Goal: Information Seeking & Learning: Learn about a topic

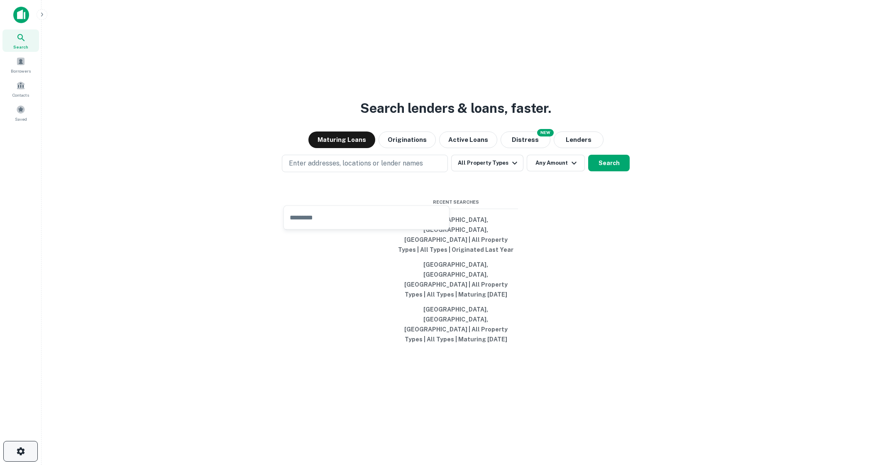
click at [20, 449] on icon "button" at bounding box center [21, 452] width 8 height 8
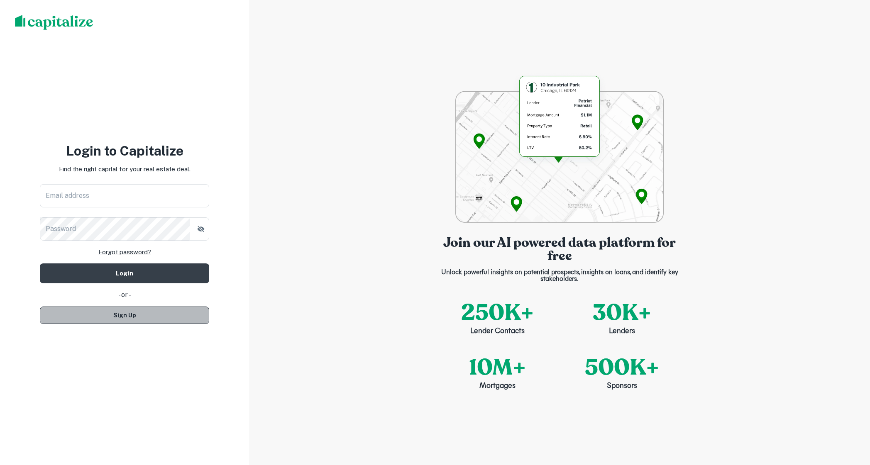
click at [152, 312] on button "Sign Up" at bounding box center [124, 315] width 169 height 17
select select "**"
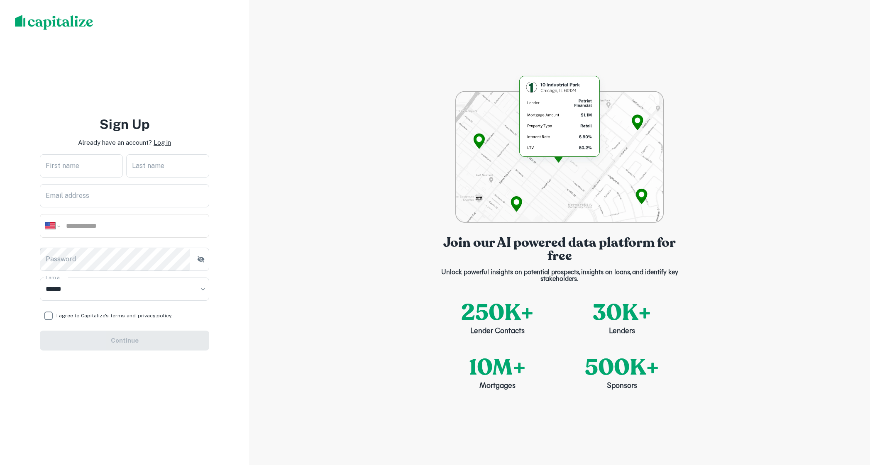
click at [166, 147] on p "Log in" at bounding box center [162, 143] width 17 height 10
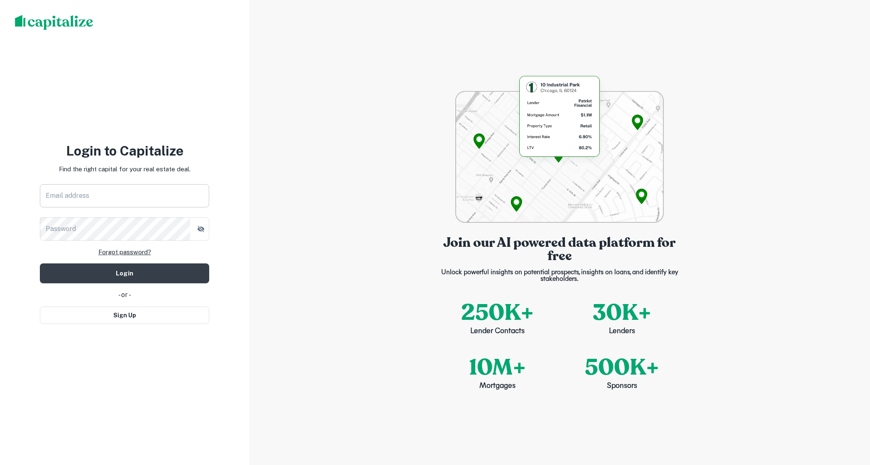
click at [147, 190] on input "Email address" at bounding box center [124, 195] width 169 height 23
type input "**********"
click at [144, 274] on button "Login" at bounding box center [124, 274] width 169 height 20
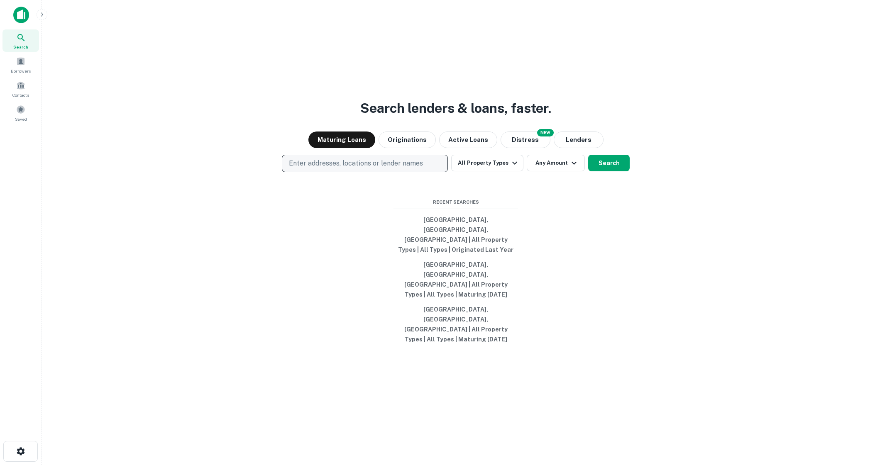
click at [380, 169] on p "Enter addresses, locations or lender names" at bounding box center [356, 164] width 134 height 10
click at [46, 10] on main "Search lenders & loans, faster. Maturing Loans Originations Active Loans NEW Di…" at bounding box center [456, 232] width 829 height 465
click at [43, 10] on button "button" at bounding box center [42, 14] width 11 height 11
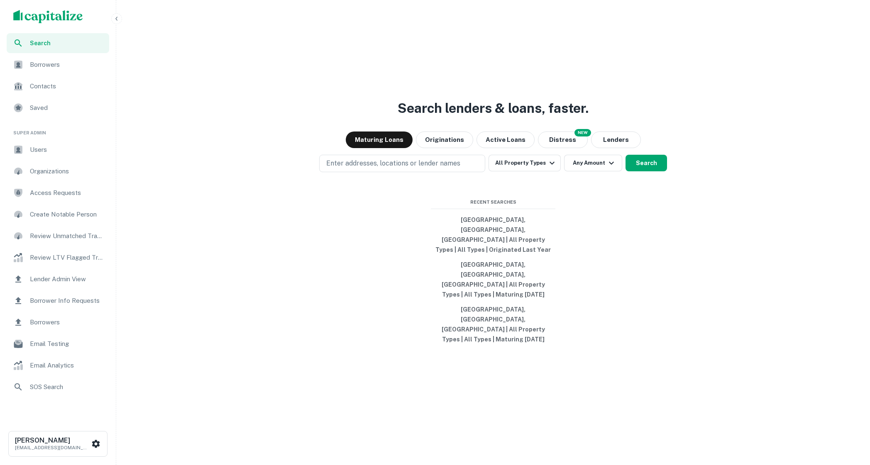
click at [51, 147] on span "Users" at bounding box center [67, 150] width 74 height 10
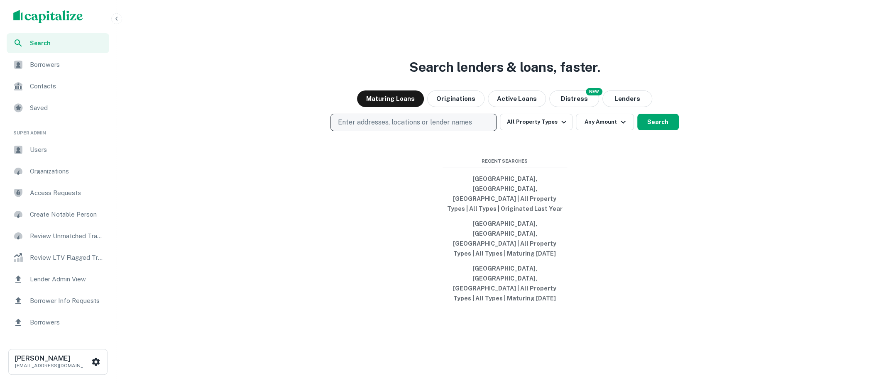
click at [475, 131] on button "Enter addresses, locations or lender names" at bounding box center [413, 122] width 166 height 17
type input "****"
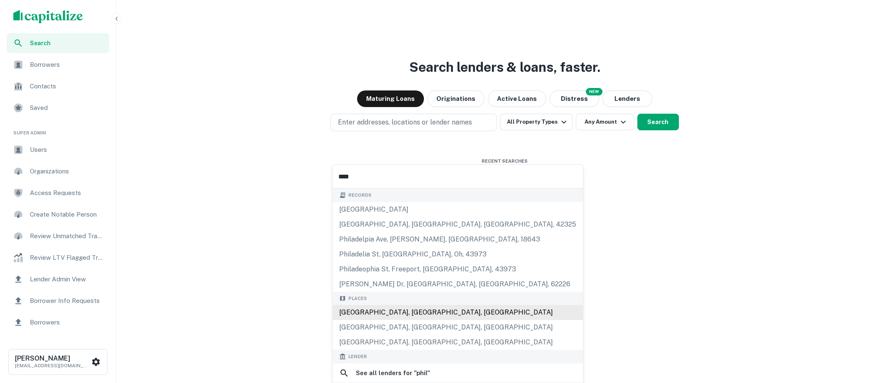
click at [441, 313] on div "[GEOGRAPHIC_DATA], [GEOGRAPHIC_DATA], [GEOGRAPHIC_DATA]" at bounding box center [458, 312] width 250 height 15
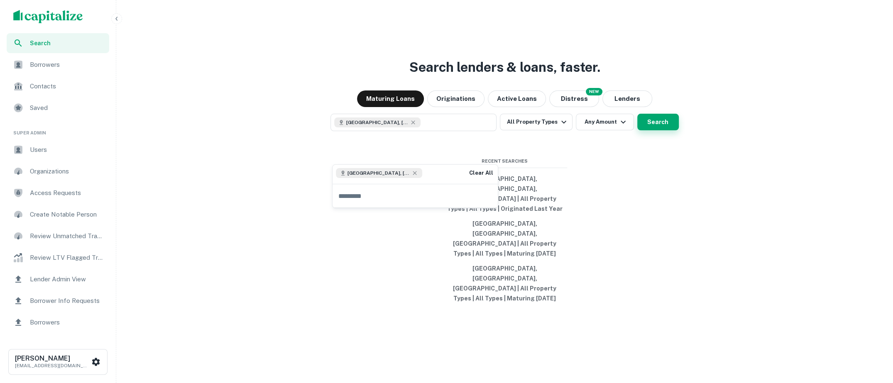
click at [652, 130] on button "Search" at bounding box center [658, 122] width 42 height 17
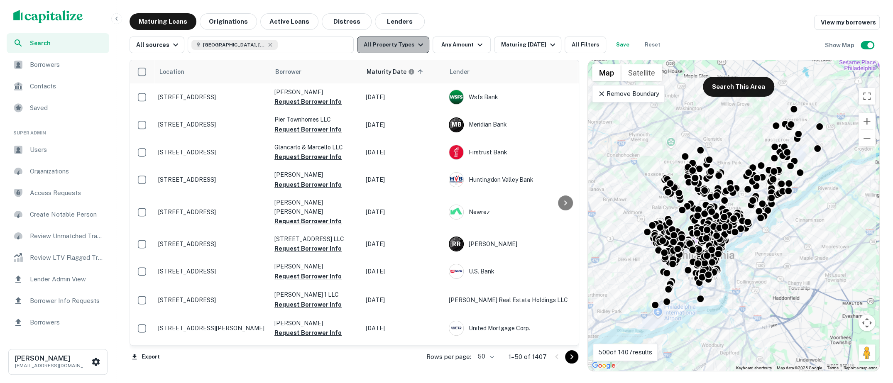
click at [416, 44] on icon "button" at bounding box center [421, 45] width 10 height 10
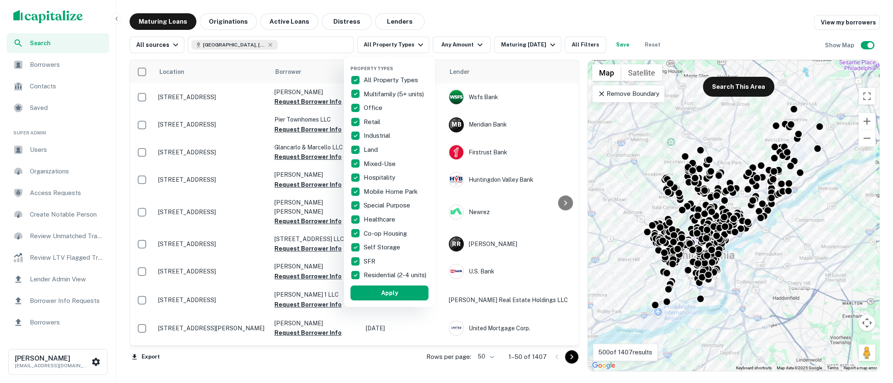
click at [505, 24] on div at bounding box center [446, 191] width 893 height 383
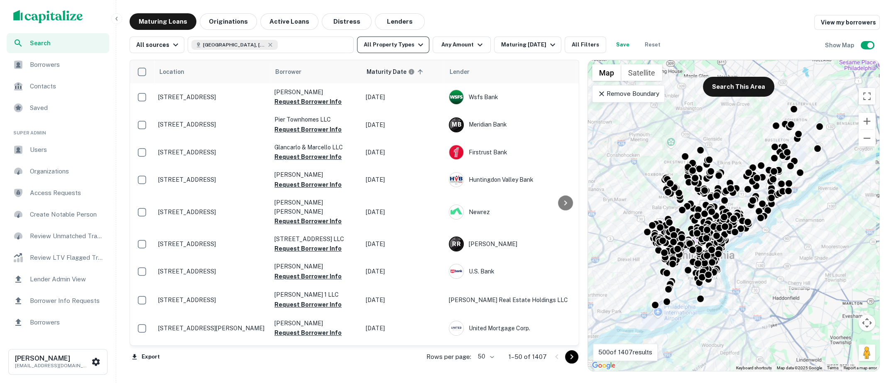
click at [416, 44] on icon "button" at bounding box center [421, 45] width 10 height 10
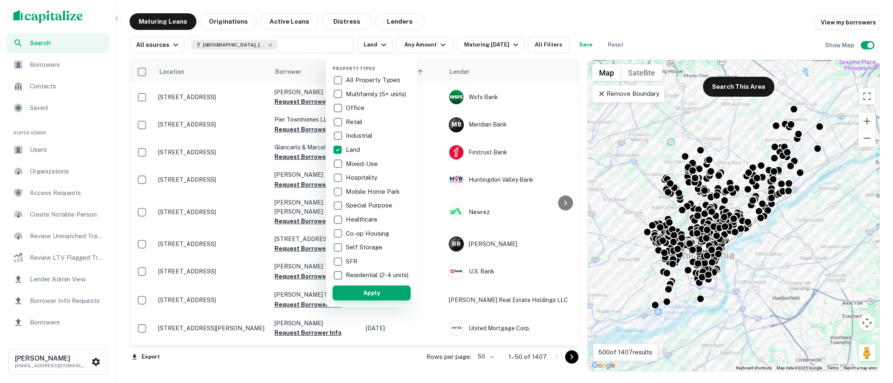
click at [364, 301] on button "Apply" at bounding box center [372, 293] width 78 height 15
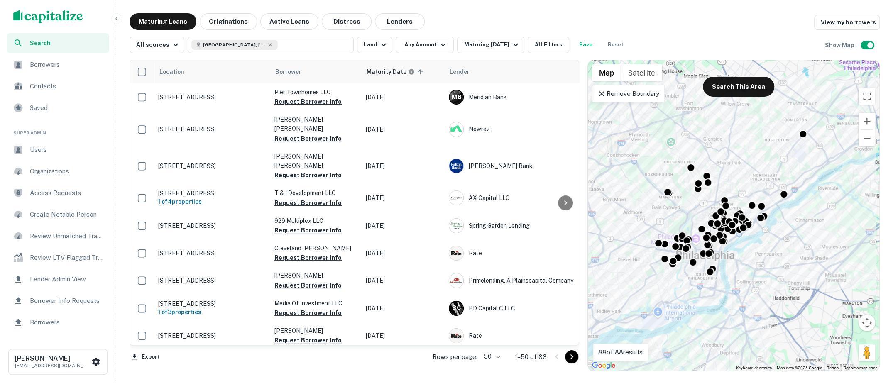
click at [600, 93] on icon at bounding box center [601, 94] width 8 height 8
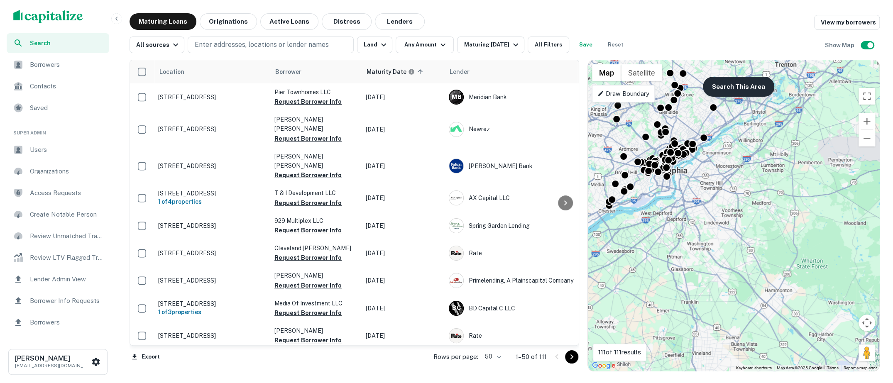
click at [731, 90] on button "Search This Area" at bounding box center [738, 87] width 71 height 20
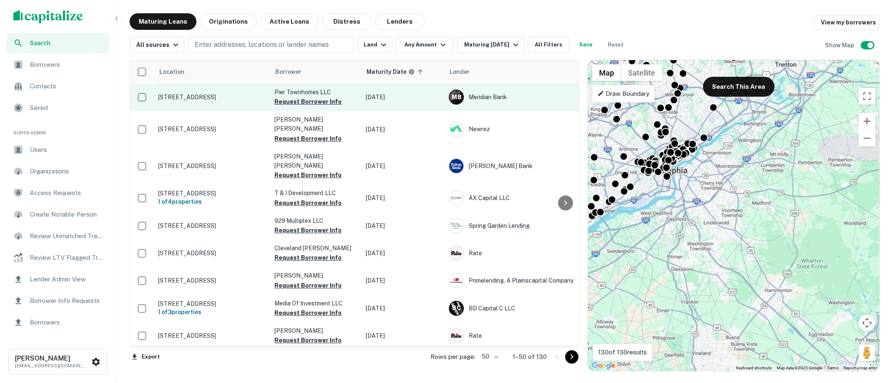
click at [226, 98] on p "709-17 N Penn St Philadelphia, PA 19123" at bounding box center [212, 96] width 108 height 7
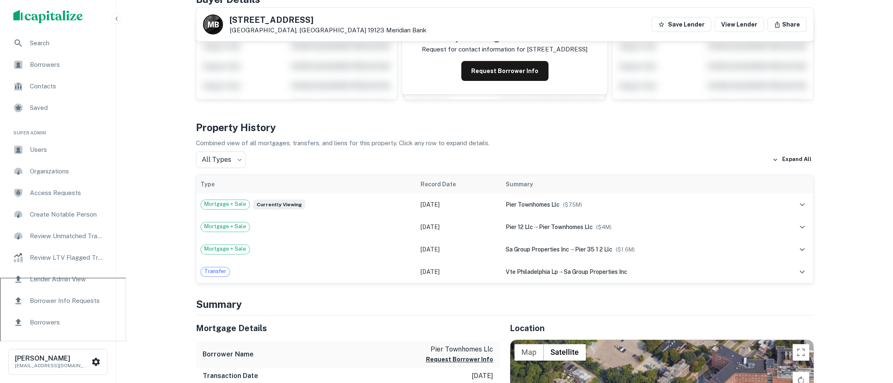
scroll to position [86, 0]
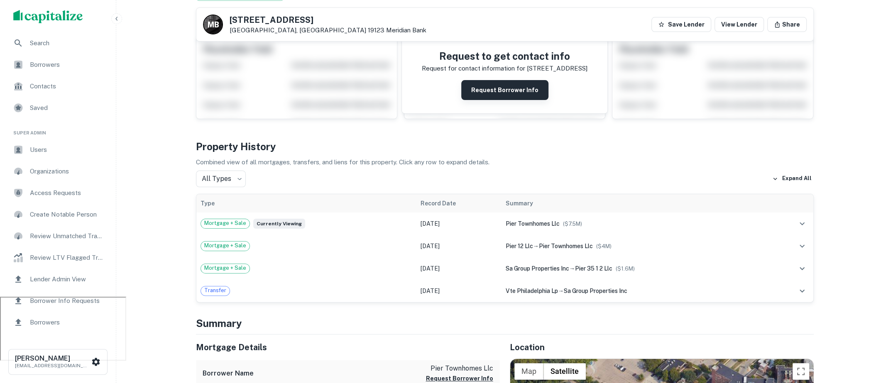
click at [510, 90] on button "Request Borrower Info" at bounding box center [504, 90] width 87 height 20
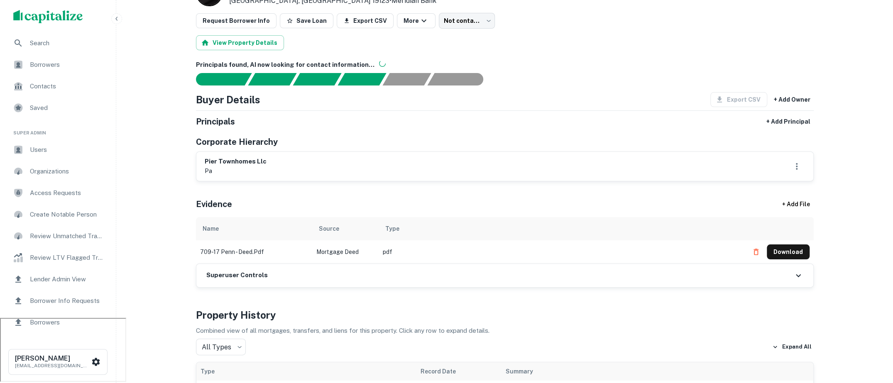
scroll to position [0, 0]
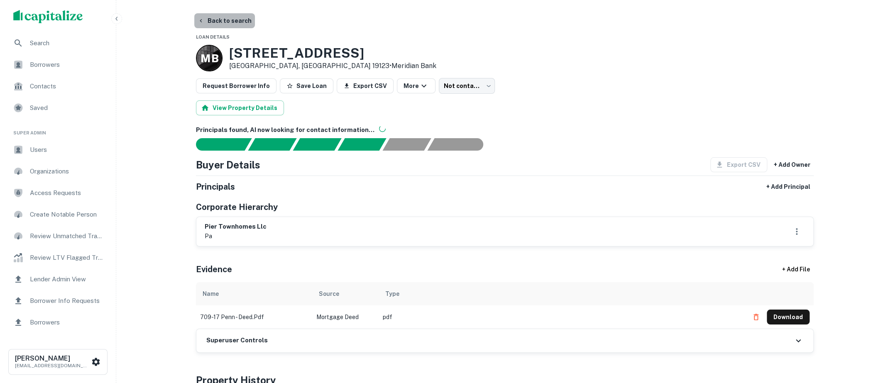
click at [228, 16] on button "Back to search" at bounding box center [224, 20] width 61 height 15
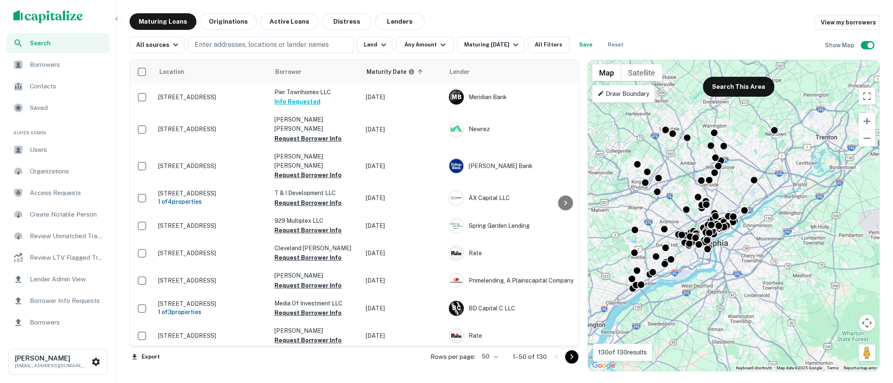
drag, startPoint x: 651, startPoint y: 149, endPoint x: 692, endPoint y: 223, distance: 84.4
click at [692, 223] on div "To activate drag with keyboard, press Alt + Enter. Once in keyboard drag state,…" at bounding box center [733, 215] width 291 height 311
click at [342, 26] on button "Distress" at bounding box center [347, 21] width 50 height 17
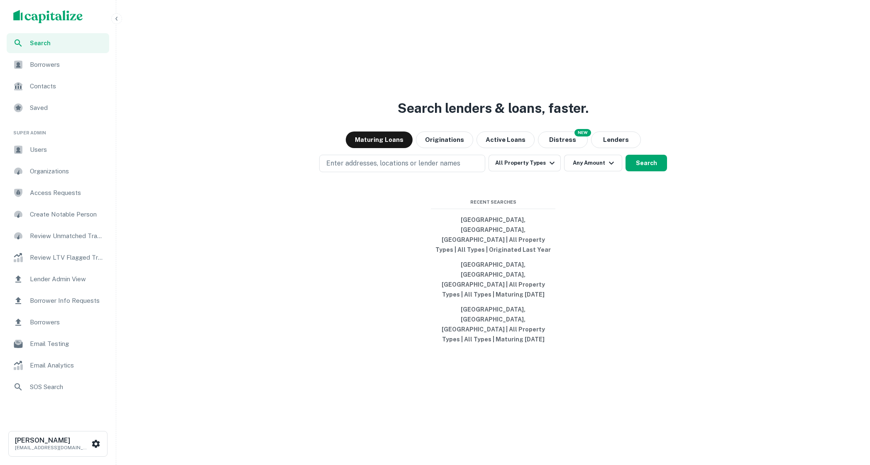
click at [54, 154] on div "Users" at bounding box center [58, 150] width 103 height 20
